Goal: Find specific page/section: Find specific page/section

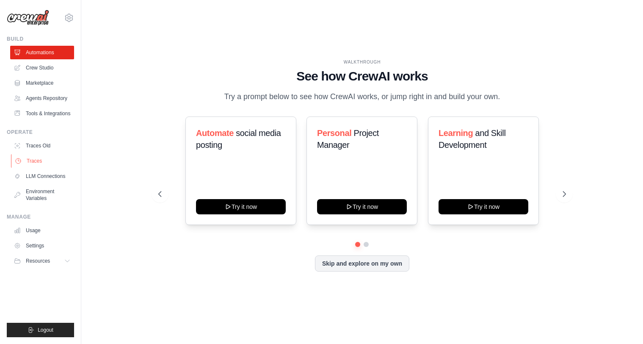
click at [39, 158] on link "Traces" at bounding box center [43, 161] width 64 height 14
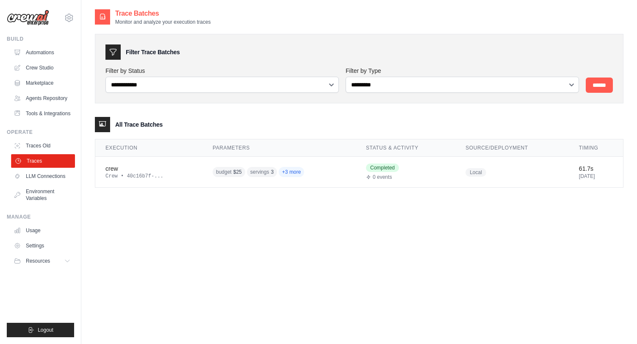
click at [49, 161] on link "Traces" at bounding box center [43, 161] width 64 height 14
click at [49, 161] on link "Traces" at bounding box center [42, 161] width 64 height 14
click at [50, 144] on link "Traces Old" at bounding box center [42, 146] width 64 height 14
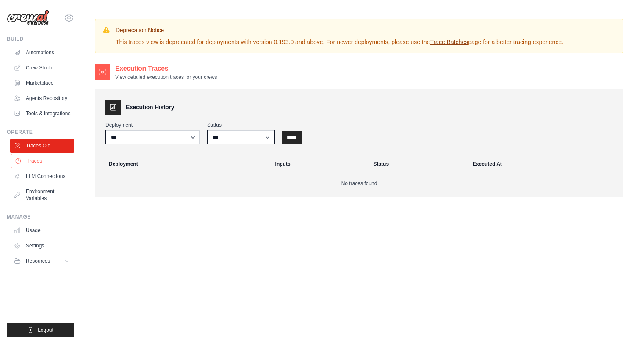
click at [38, 158] on link "Traces" at bounding box center [43, 161] width 64 height 14
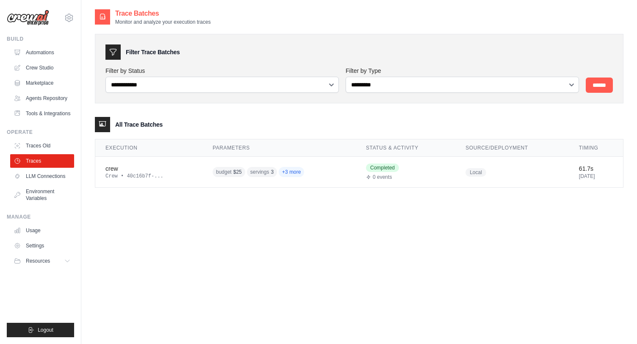
scroll to position [17, 0]
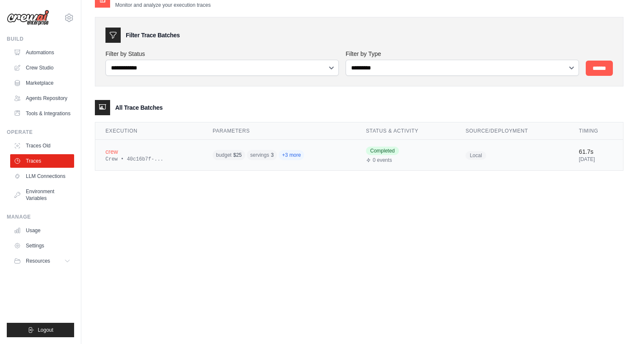
click at [280, 152] on span "+3 more" at bounding box center [291, 155] width 25 height 10
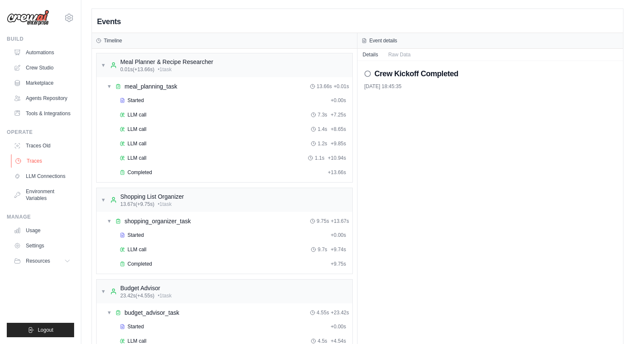
click at [40, 163] on link "Traces" at bounding box center [43, 161] width 64 height 14
